Goal: Transaction & Acquisition: Purchase product/service

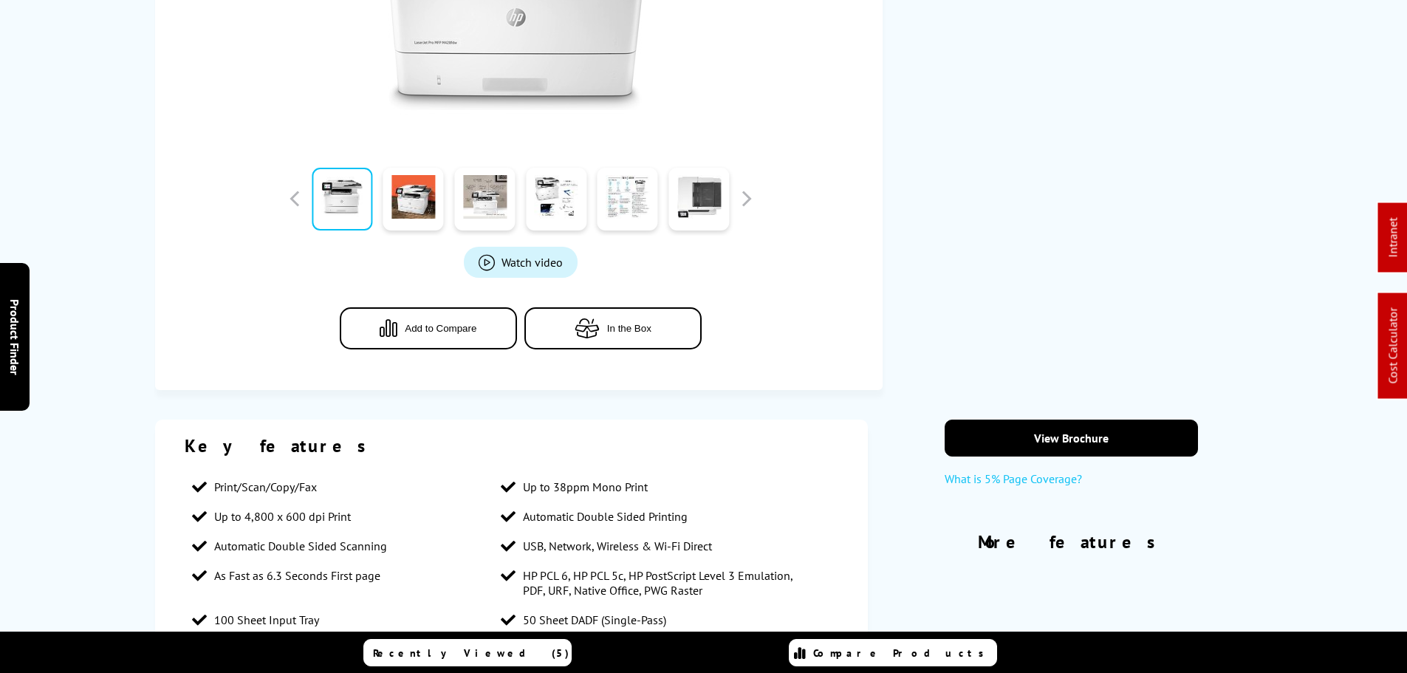
scroll to position [591, 0]
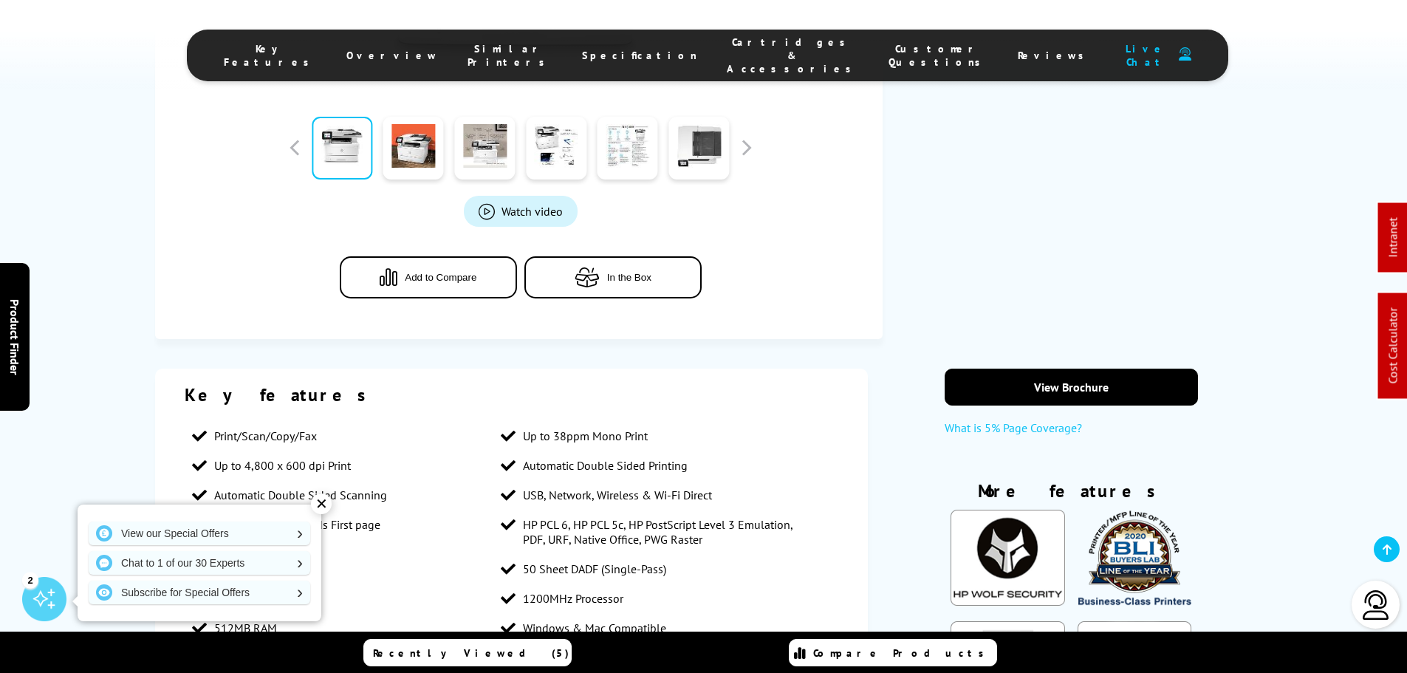
click at [744, 54] on span "Cartridges & Accessories" at bounding box center [793, 55] width 132 height 40
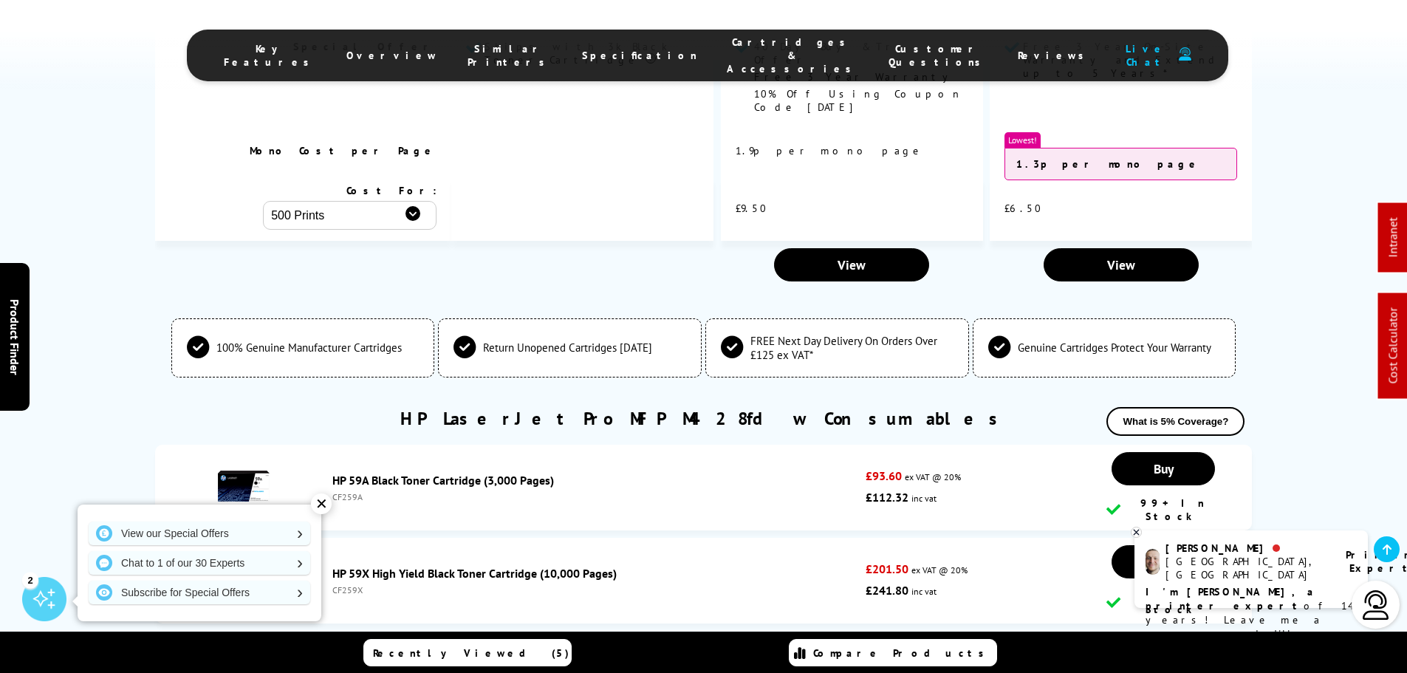
scroll to position [3472, 0]
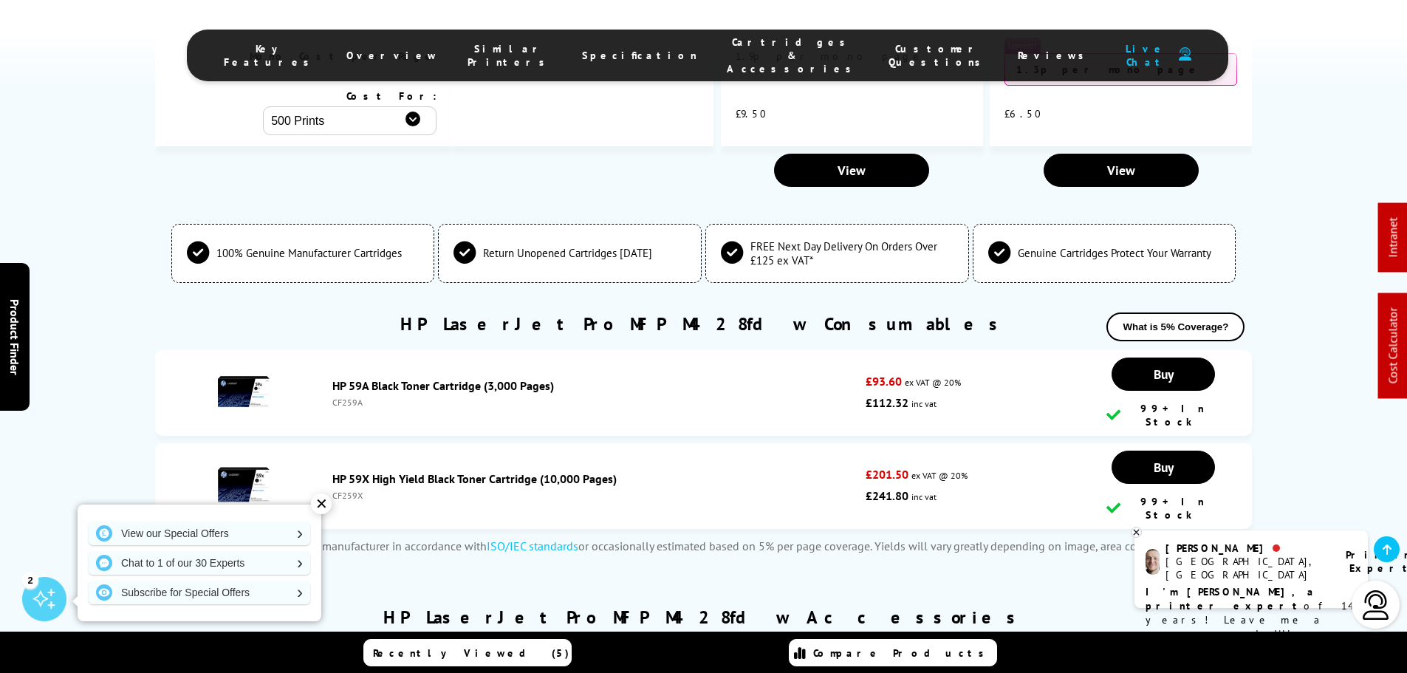
click at [345, 378] on div "HP 59A Black Toner Cartridge (3,000 Pages) CF259A" at bounding box center [595, 393] width 541 height 30
drag, startPoint x: 345, startPoint y: 336, endPoint x: 346, endPoint y: 343, distance: 7.4
click at [346, 378] on div "HP 59A Black Toner Cartridge (3,000 Pages) CF259A" at bounding box center [595, 393] width 541 height 30
click at [346, 397] on div "CF259A" at bounding box center [595, 402] width 527 height 11
